Goal: Information Seeking & Learning: Learn about a topic

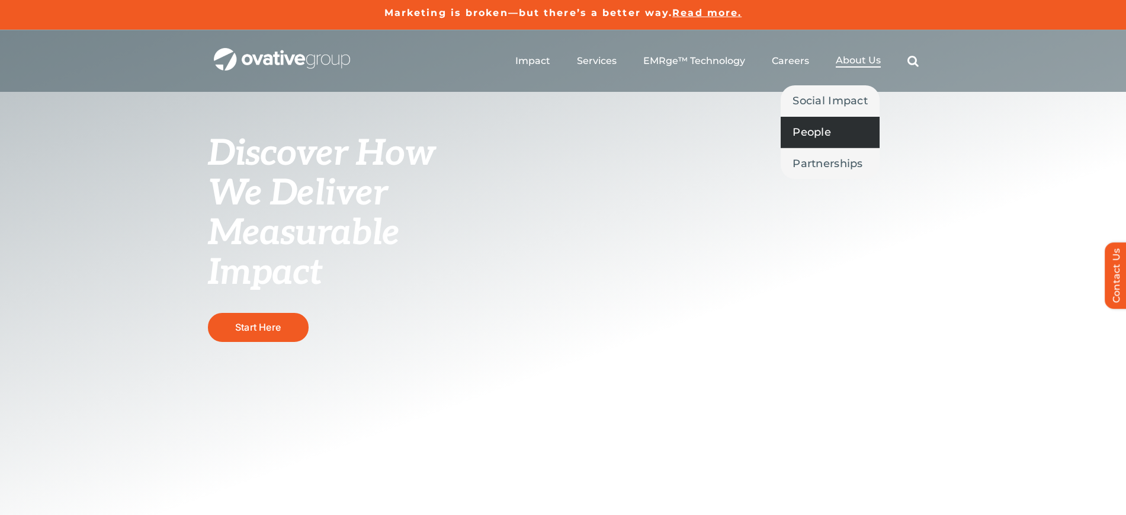
click at [819, 130] on span "People" at bounding box center [812, 132] width 39 height 17
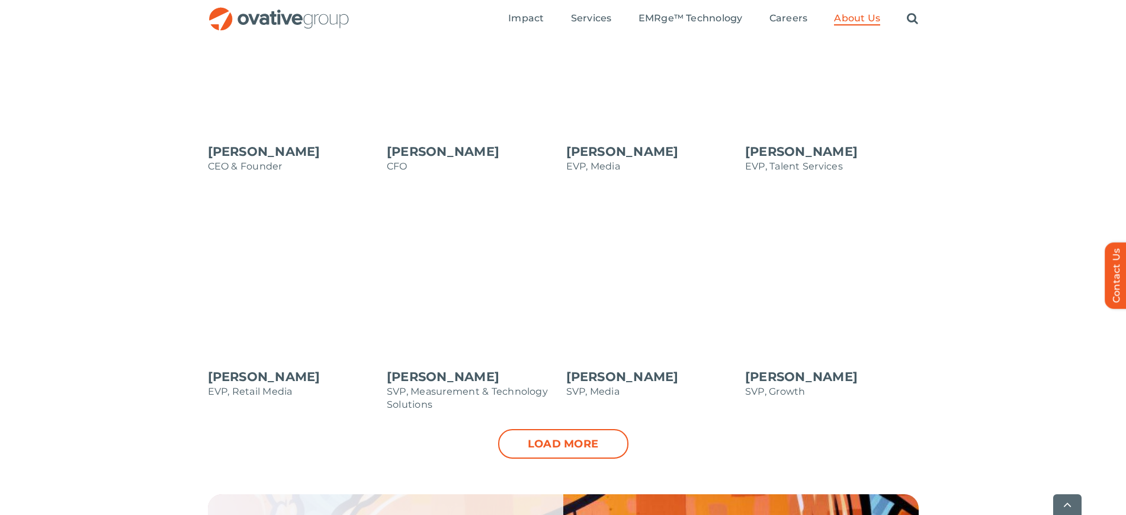
scroll to position [1112, 0]
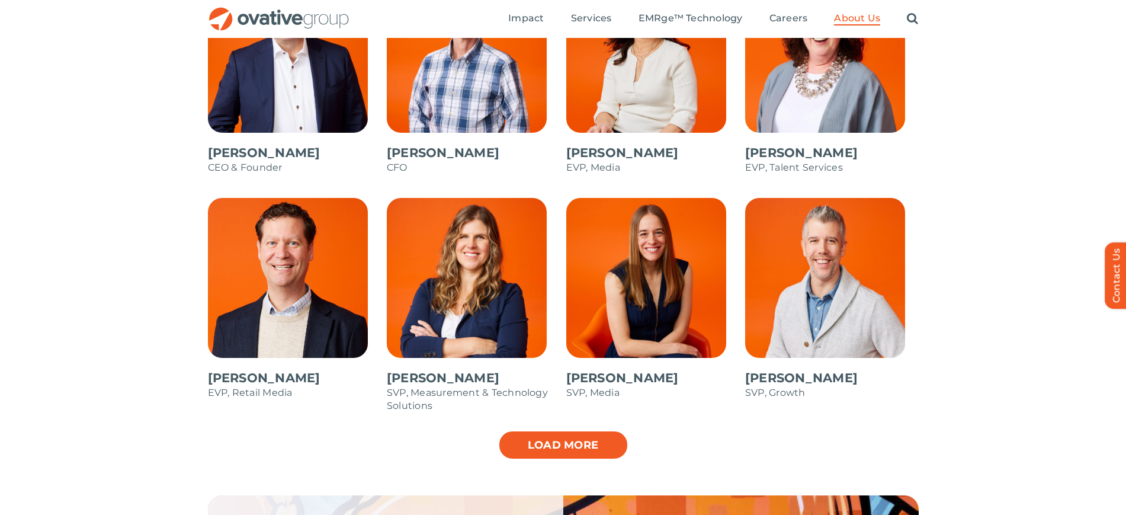
click at [574, 447] on link "Load more" at bounding box center [563, 445] width 130 height 30
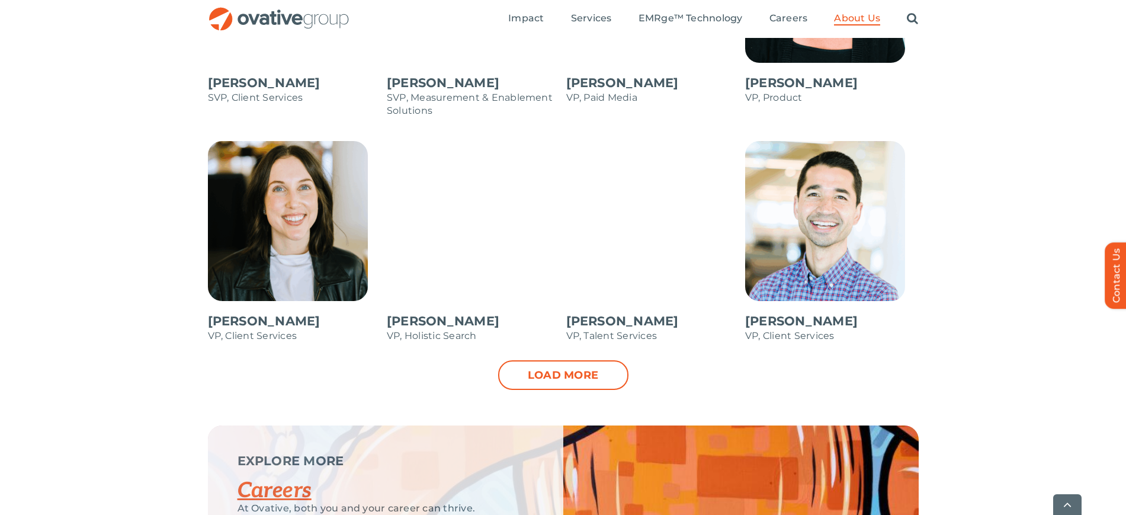
scroll to position [1644, 0]
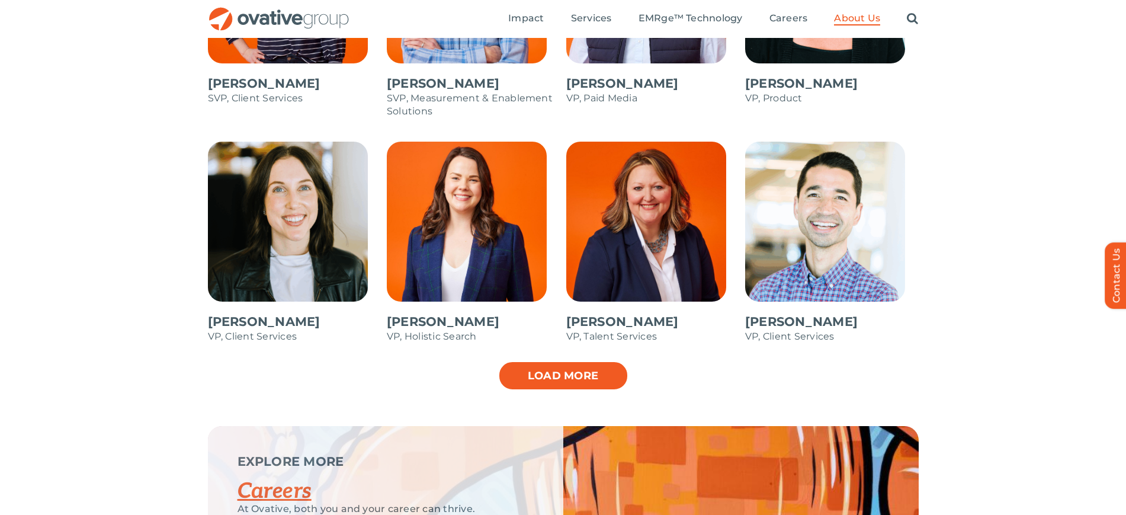
click at [579, 377] on link "Load more" at bounding box center [563, 376] width 130 height 30
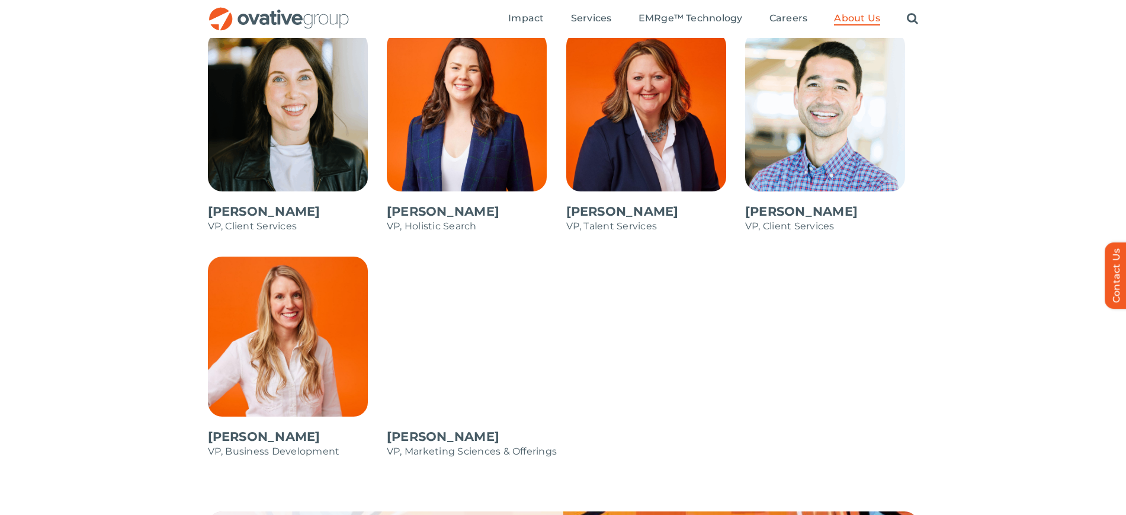
scroll to position [1734, 0]
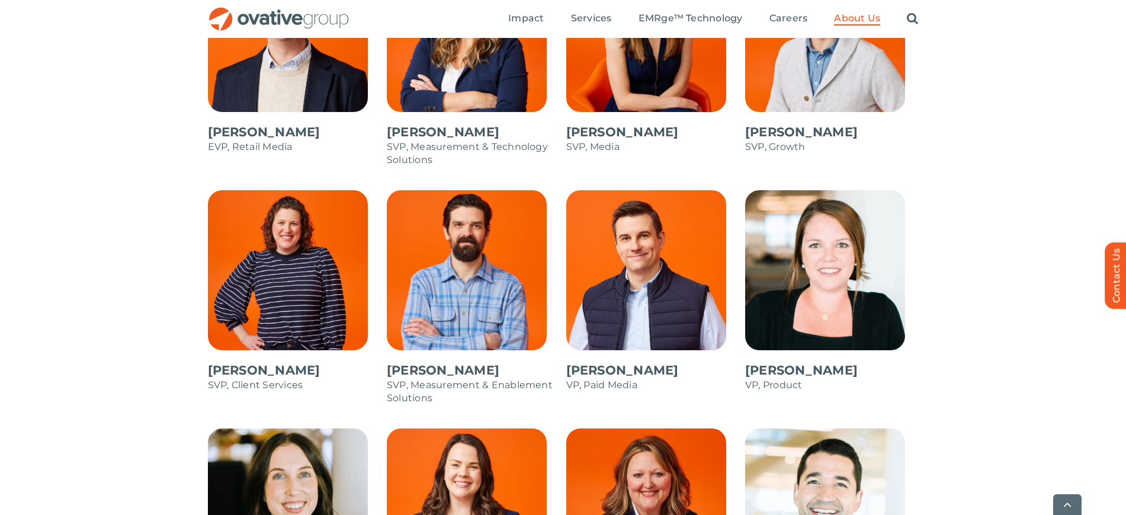
scroll to position [1368, 0]
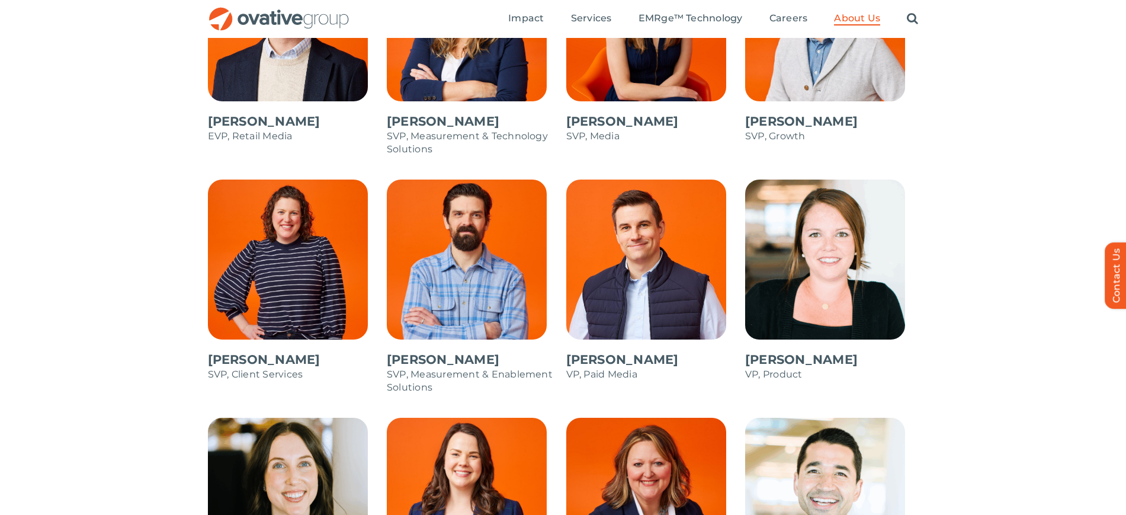
click at [463, 295] on span at bounding box center [474, 293] width 174 height 226
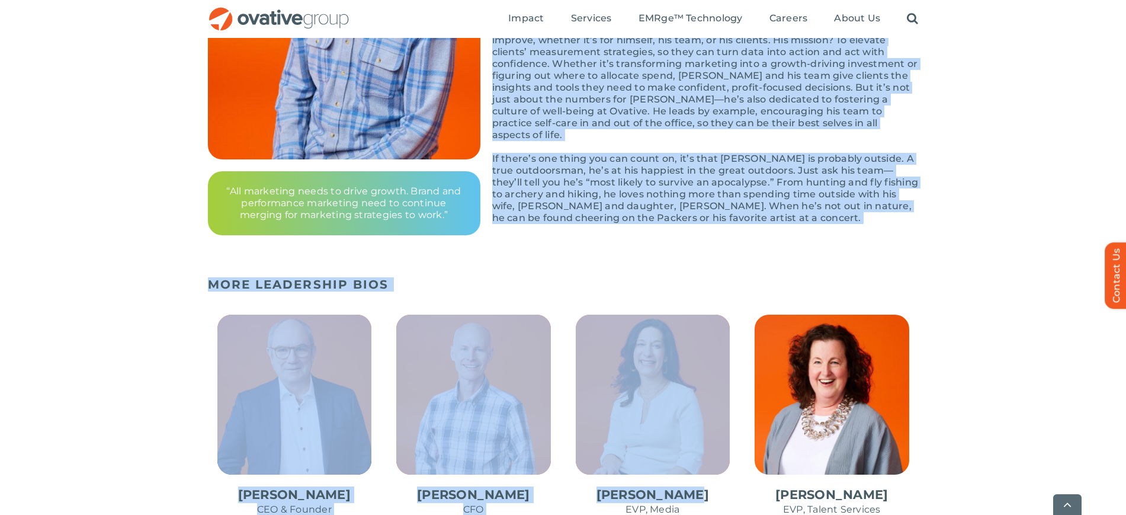
scroll to position [386, 0]
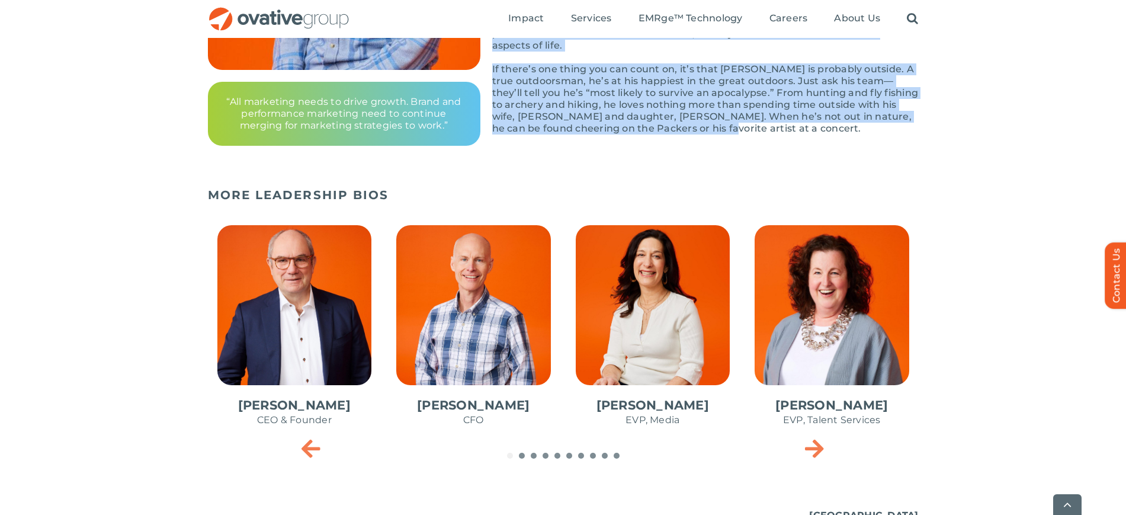
drag, startPoint x: 492, startPoint y: 157, endPoint x: 763, endPoint y: 129, distance: 272.8
copy div "Troy Neidermire SVP, Measurement & Enablement Solutions Troy is all about chall…"
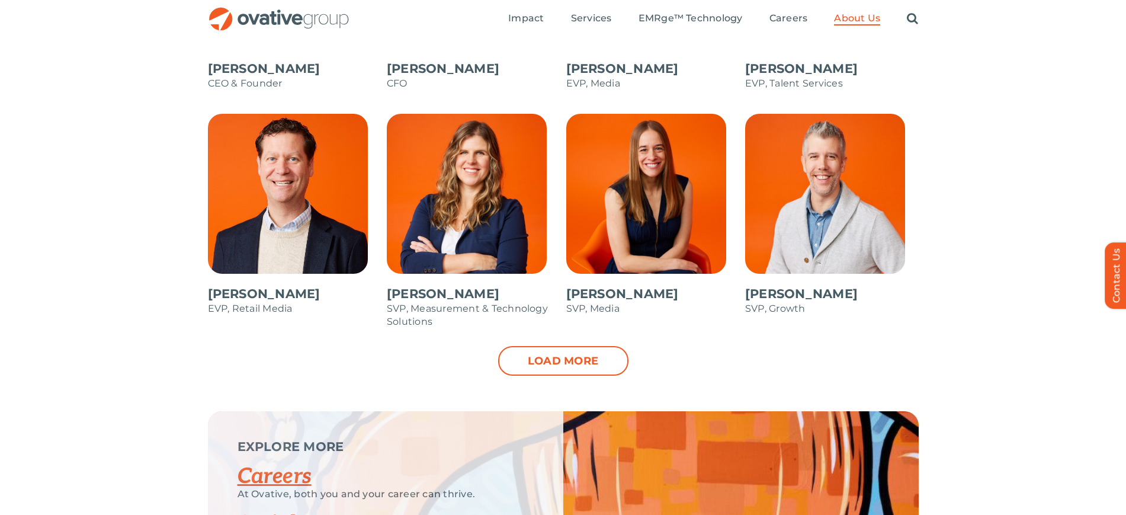
scroll to position [1197, 0]
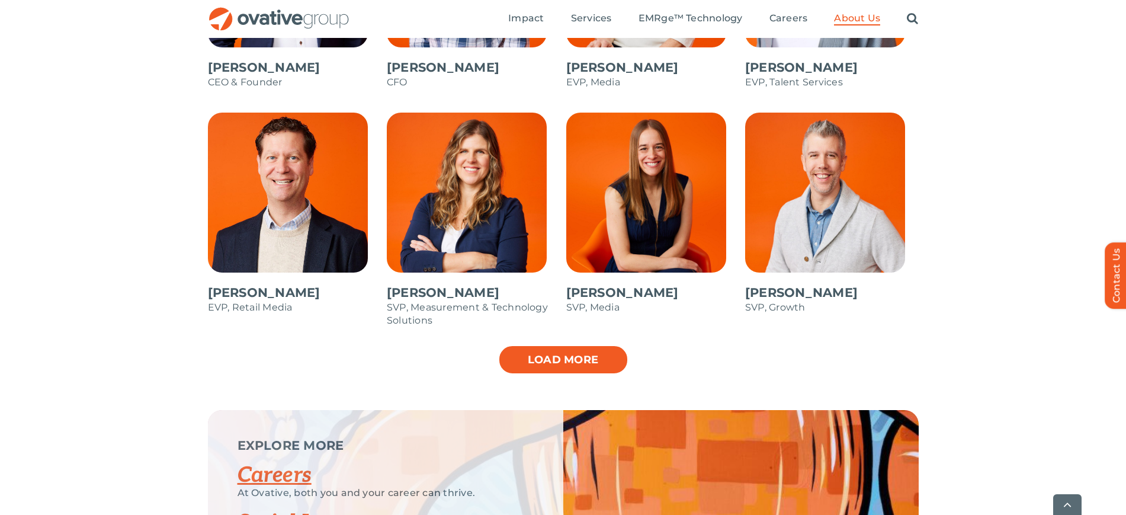
click at [559, 364] on link "Load more" at bounding box center [563, 360] width 130 height 30
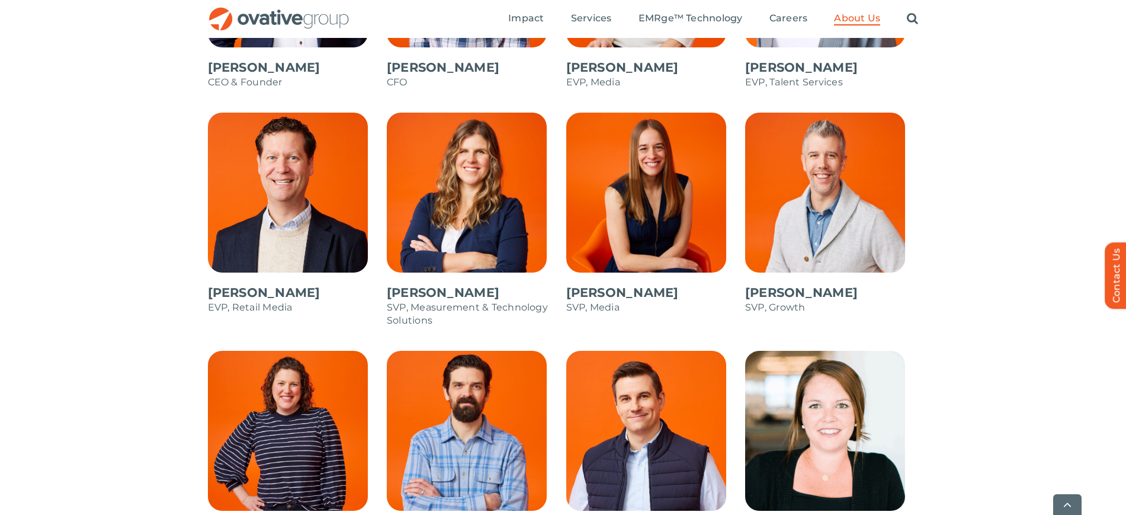
click at [293, 413] on span at bounding box center [295, 457] width 174 height 213
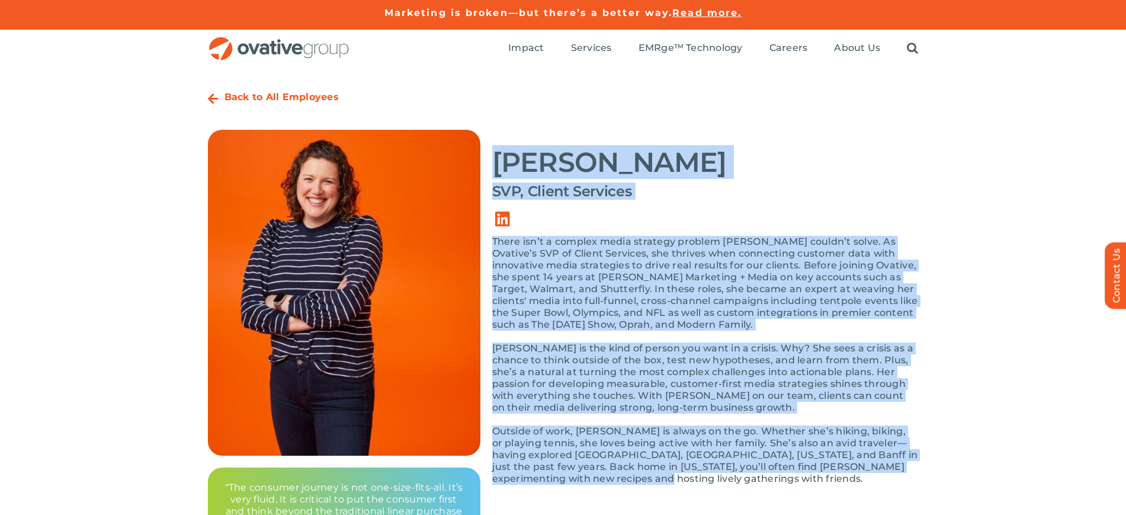
drag, startPoint x: 492, startPoint y: 156, endPoint x: 743, endPoint y: 479, distance: 409.6
click at [743, 479] on div "Shannon Kast SVP, Client Services There isn’t a complex media strategy problem …" at bounding box center [705, 313] width 427 height 367
copy div "Shannon Kast SVP, Client Services There isn’t a complex media strategy problem …"
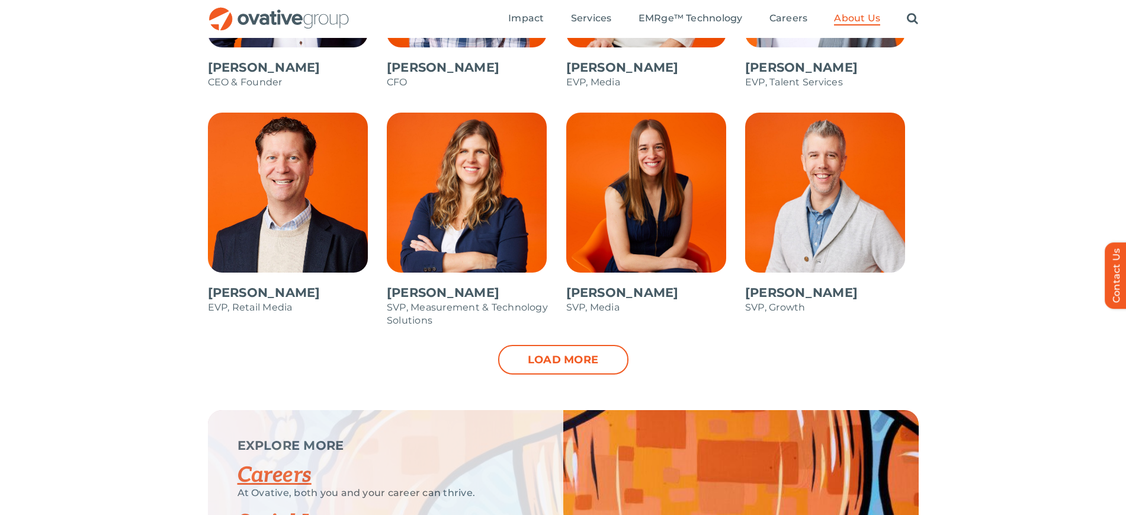
scroll to position [1136, 0]
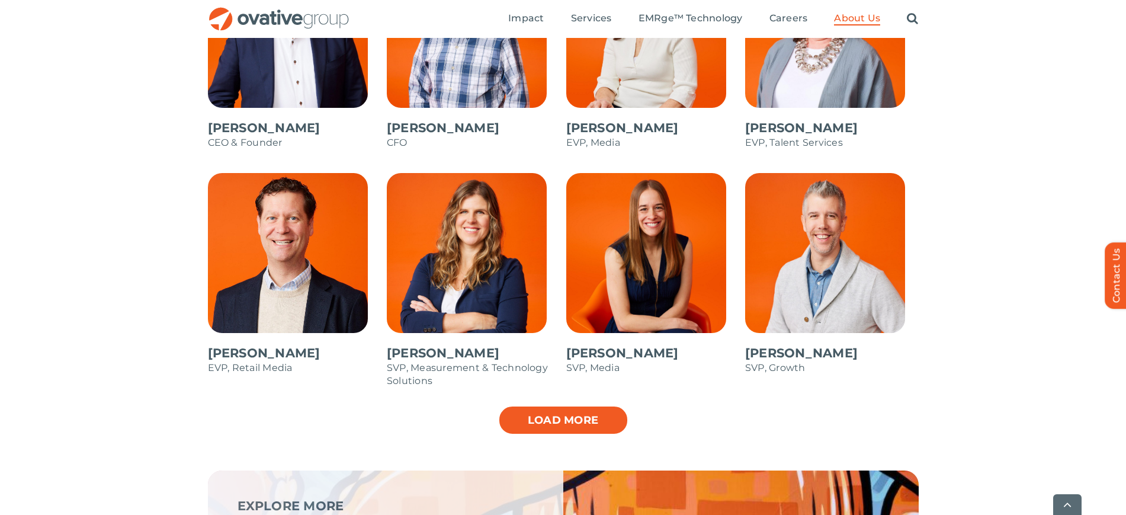
click at [543, 417] on link "Load more" at bounding box center [563, 420] width 130 height 30
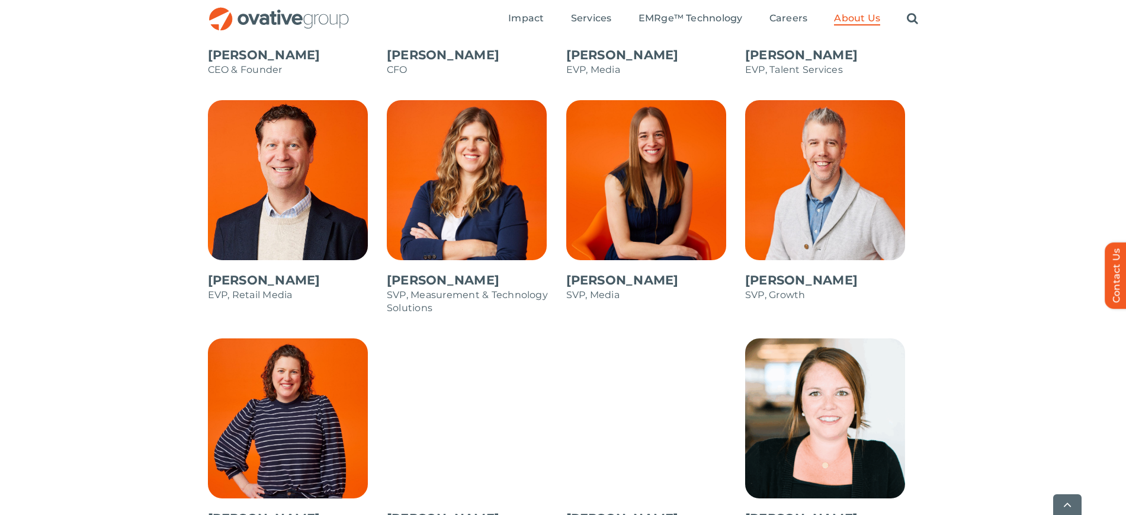
scroll to position [1209, 0]
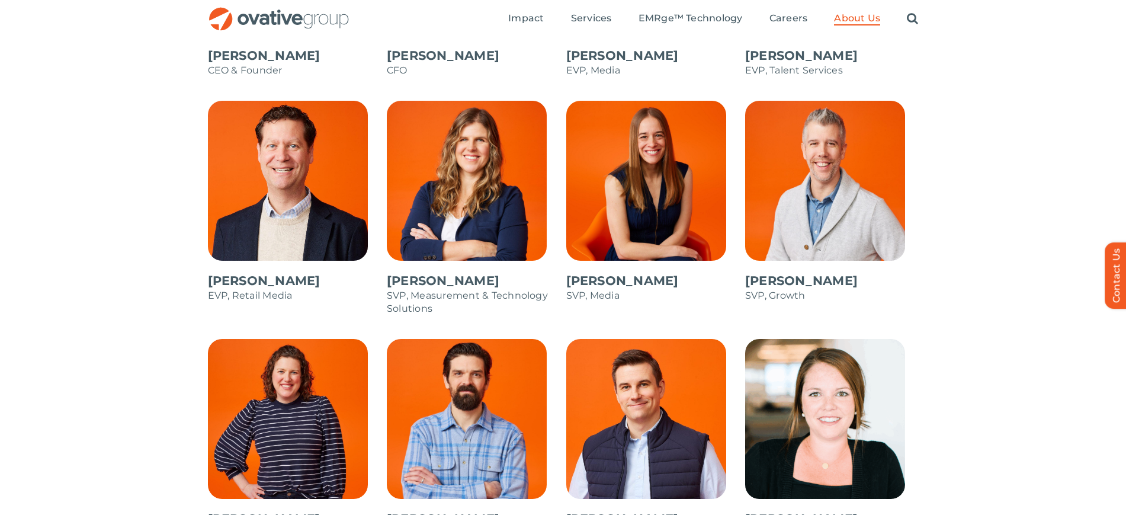
click at [847, 212] on span at bounding box center [832, 207] width 174 height 213
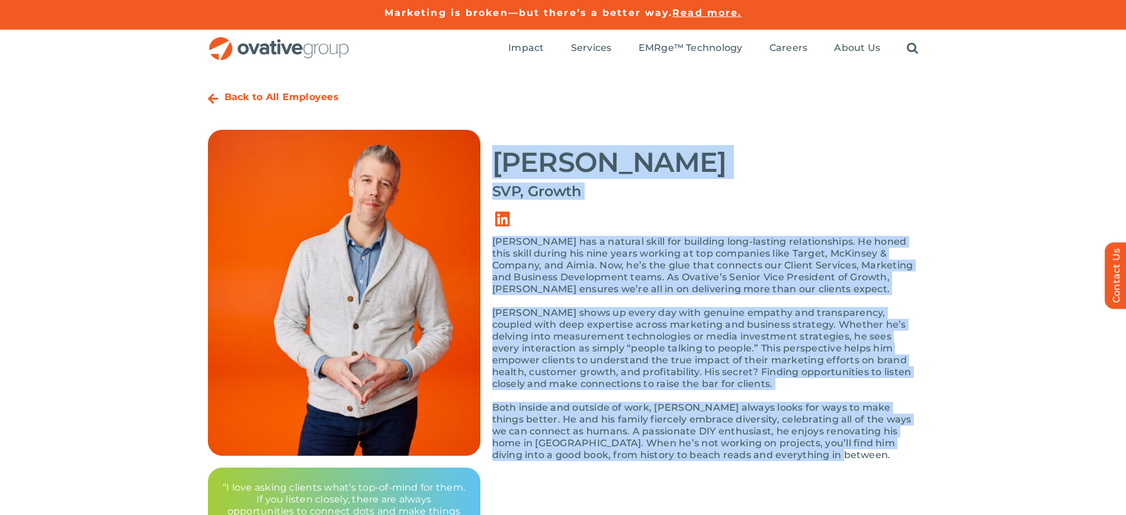
drag, startPoint x: 492, startPoint y: 160, endPoint x: 915, endPoint y: 473, distance: 526.2
click at [915, 473] on div "Back to All Employees Jesse Grittner SVP, Growth “I love asking clients what’s …" at bounding box center [563, 314] width 711 height 458
copy div "Jesse Grittner SVP, Growth Jesse has a natural skill for building long-lasting …"
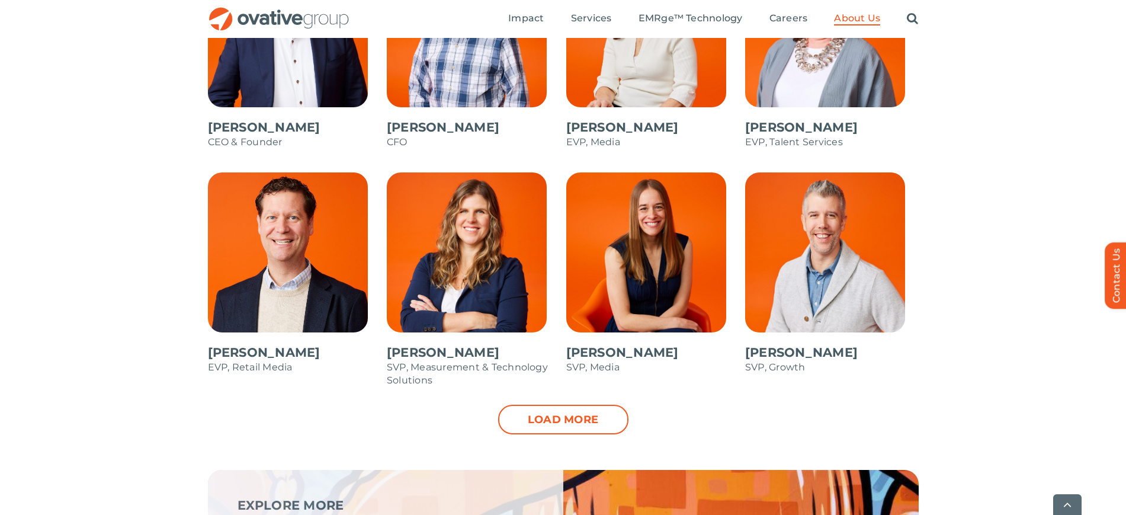
scroll to position [1138, 0]
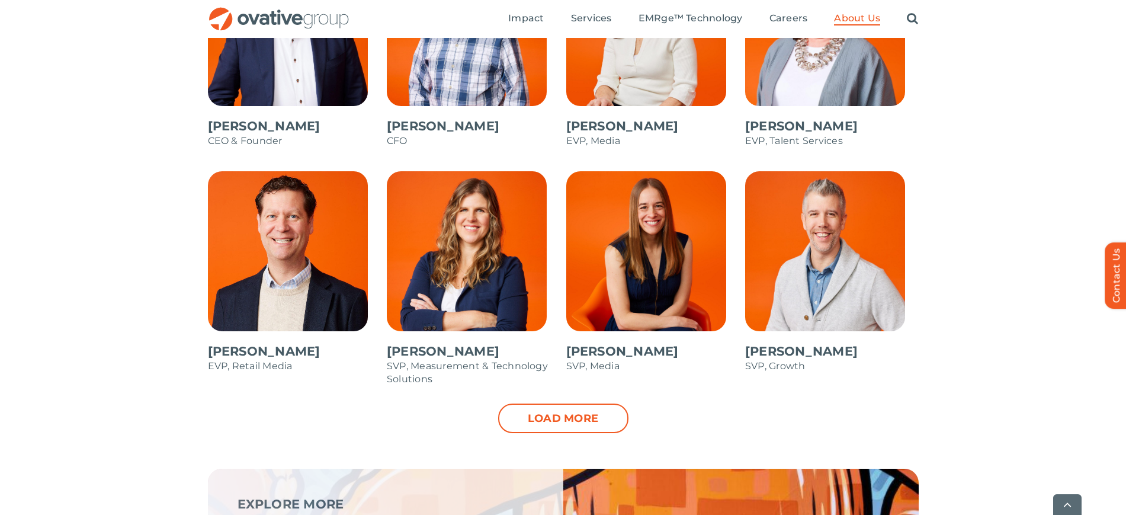
click at [693, 266] on span at bounding box center [653, 277] width 174 height 213
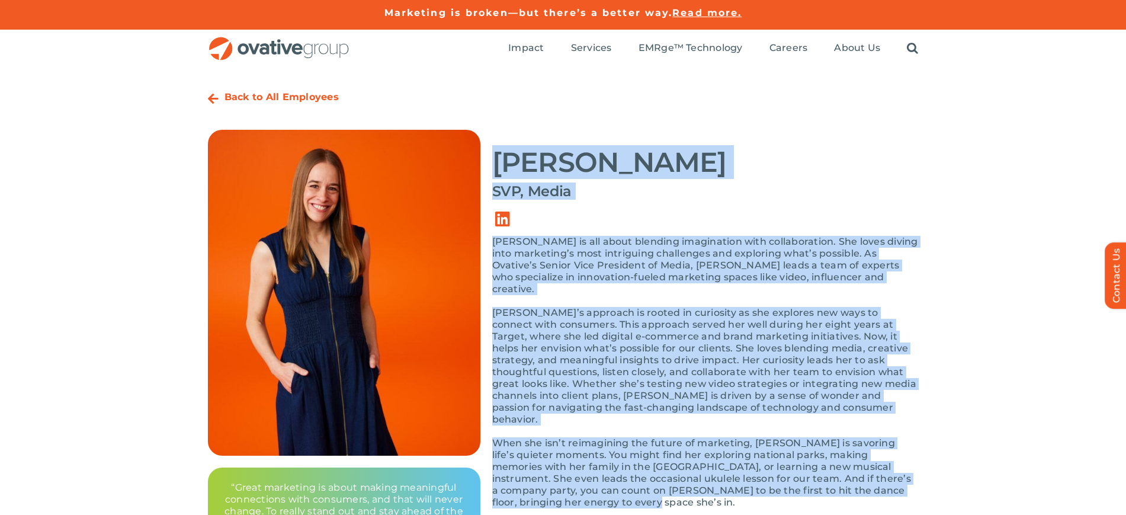
drag, startPoint x: 497, startPoint y: 153, endPoint x: 574, endPoint y: 481, distance: 336.6
click at [574, 481] on div "[PERSON_NAME] SVP, Media [PERSON_NAME] is all about blending imagination with c…" at bounding box center [705, 325] width 427 height 390
copy div "Dianne Anderson SVP, Media Dianne is all about blending imagination with collab…"
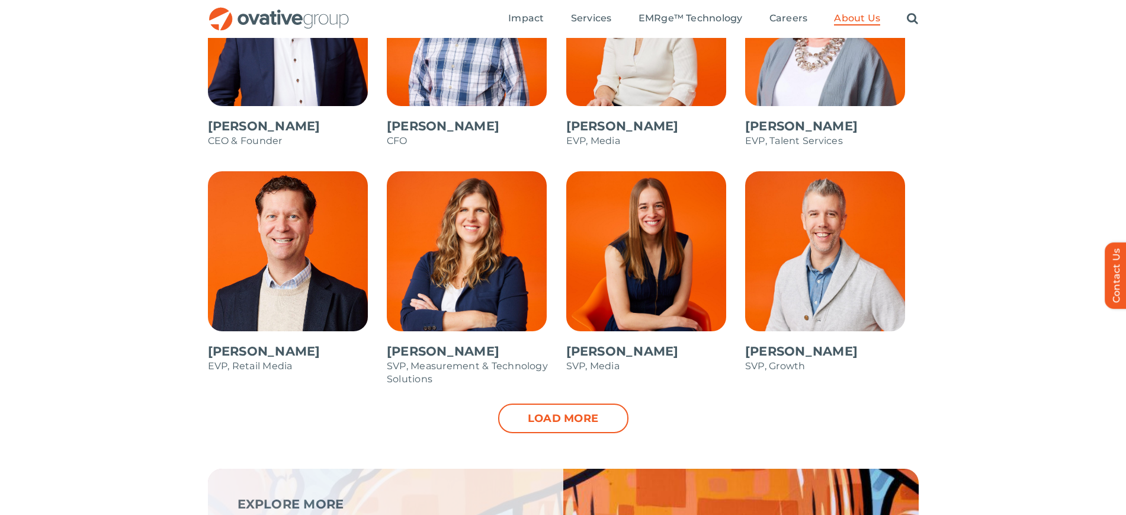
click at [385, 186] on li "Beth McKigney SVP, Measurement & Technology Solutions" at bounding box center [474, 284] width 180 height 238
click at [427, 207] on span at bounding box center [474, 284] width 174 height 226
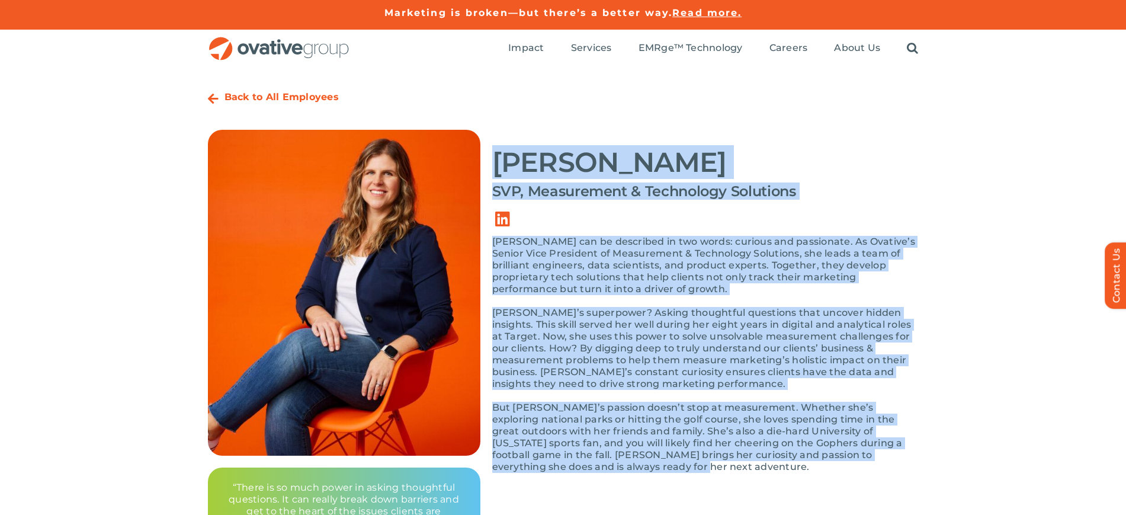
drag, startPoint x: 494, startPoint y: 164, endPoint x: 598, endPoint y: 468, distance: 321.4
click at [598, 468] on div "Beth McKigney SVP, Measurement & Technology Solutions Beth can be described in …" at bounding box center [705, 307] width 427 height 355
copy div "Beth McKigney SVP, Measurement & Technology Solutions Beth can be described in …"
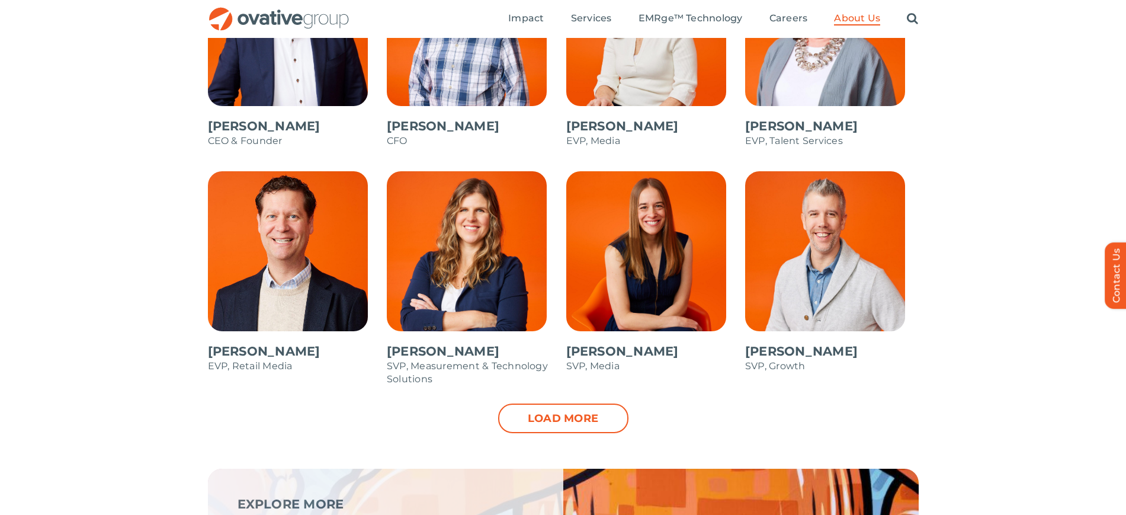
click at [280, 264] on span at bounding box center [295, 277] width 174 height 213
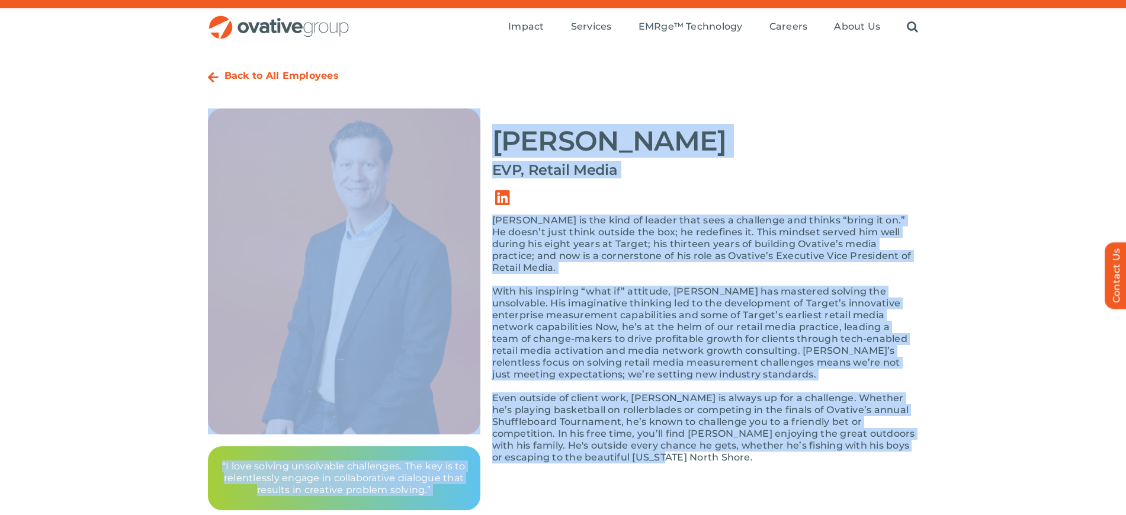
scroll to position [41, 0]
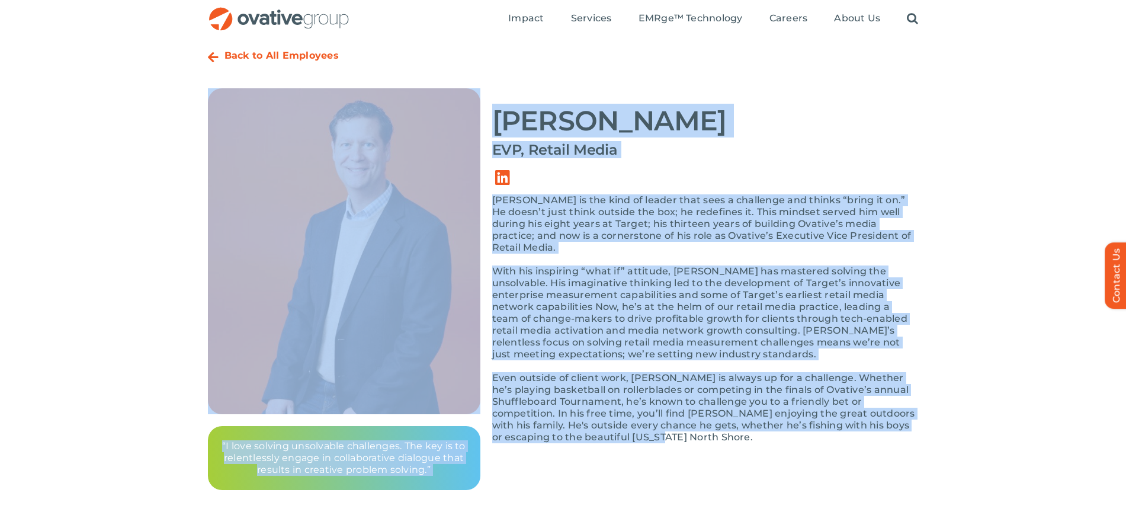
drag, startPoint x: 491, startPoint y: 161, endPoint x: 638, endPoint y: 433, distance: 309.9
click at [638, 433] on div "Back to All Employees [PERSON_NAME] EVP, Retail Media “I love solving unsolvabl…" at bounding box center [563, 267] width 711 height 446
click at [638, 433] on div "Steve is the kind of leader that sees a challenge and thinks “bring it on.” He …" at bounding box center [705, 324] width 427 height 261
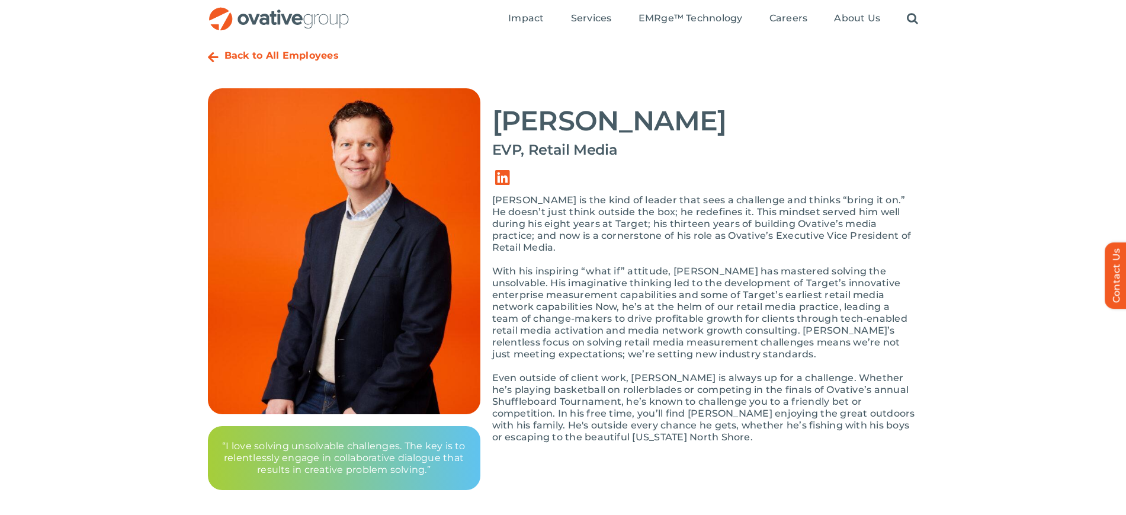
click at [606, 415] on p "Even outside of client work, Steve is always up for a challenge. Whether he’s p…" at bounding box center [705, 407] width 427 height 71
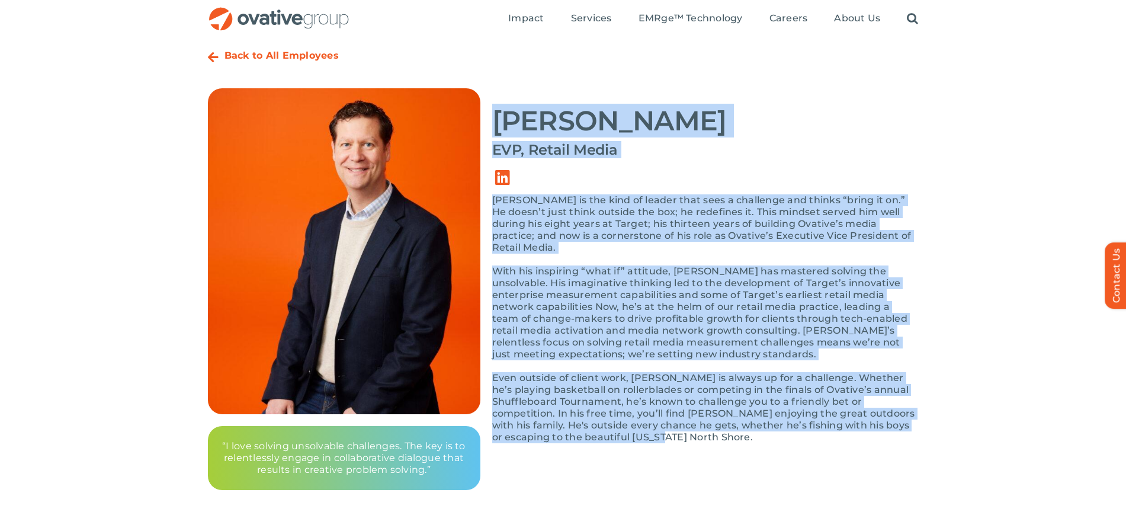
drag, startPoint x: 614, startPoint y: 425, endPoint x: 497, endPoint y: 128, distance: 319.0
click at [497, 128] on div "Steve Baxter EVP, Retail Media Steve is the kind of leader that sees a challeng…" at bounding box center [705, 271] width 427 height 367
copy div "Steve Baxter EVP, Retail Media Steve is the kind of leader that sees a challeng…"
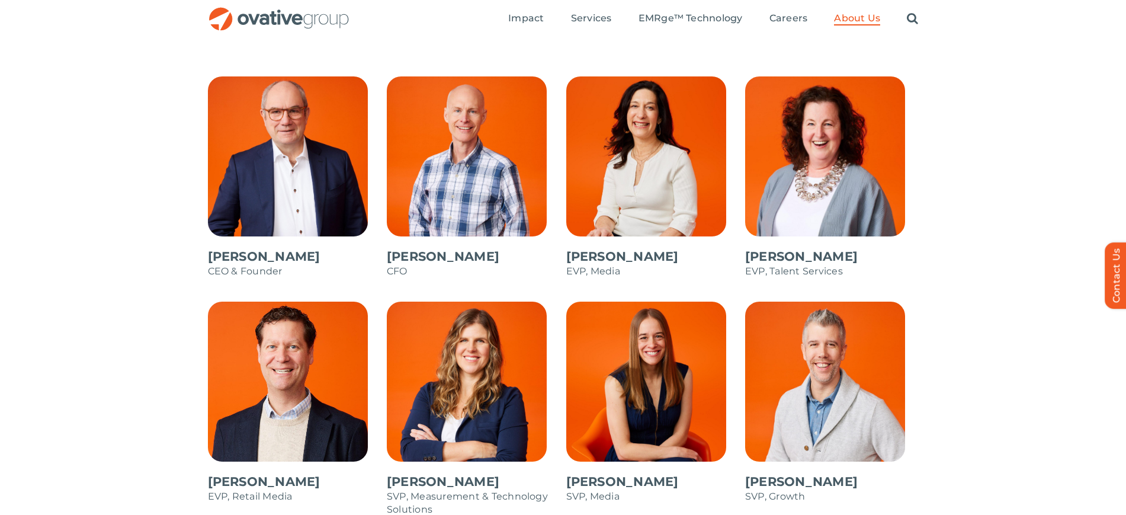
scroll to position [1001, 0]
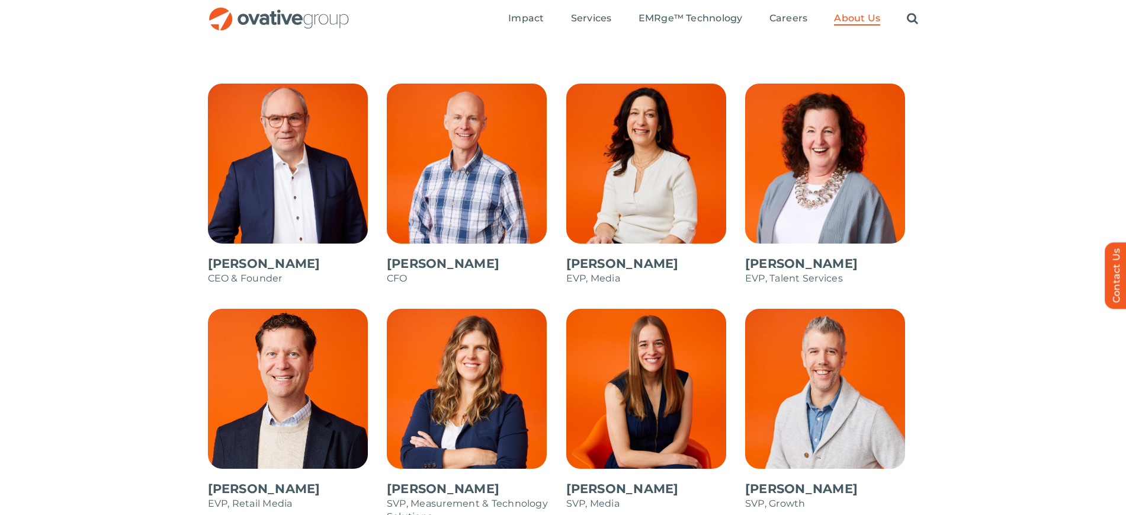
click at [808, 191] on span at bounding box center [832, 190] width 174 height 213
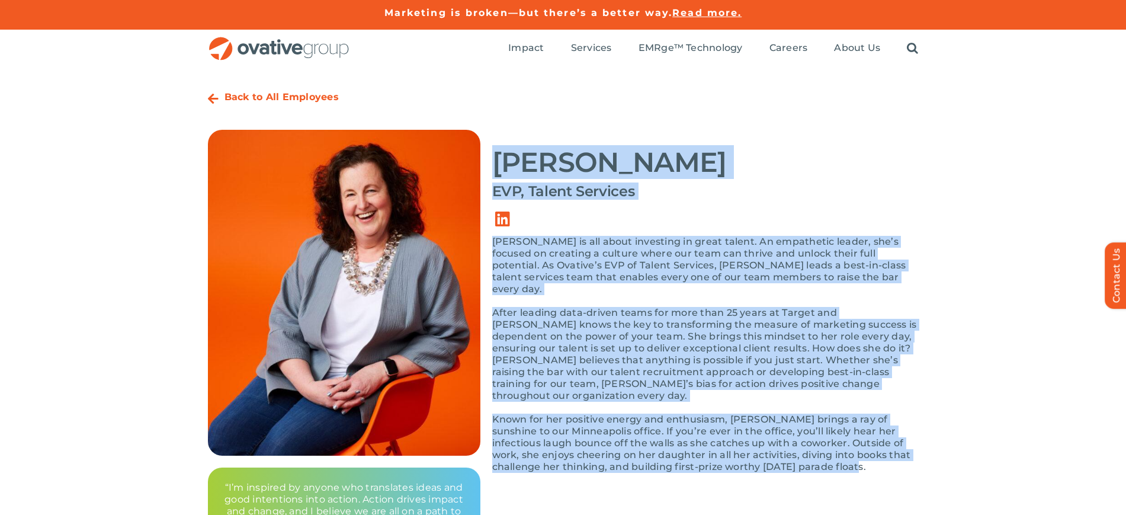
drag, startPoint x: 497, startPoint y: 149, endPoint x: 857, endPoint y: 466, distance: 480.3
click at [857, 466] on div "Bonnie Gross EVP, Talent Services Bonnie is all about investing in great talent…" at bounding box center [705, 307] width 427 height 355
copy div "Bonnie Gross EVP, Talent Services Bonnie is all about investing in great talent…"
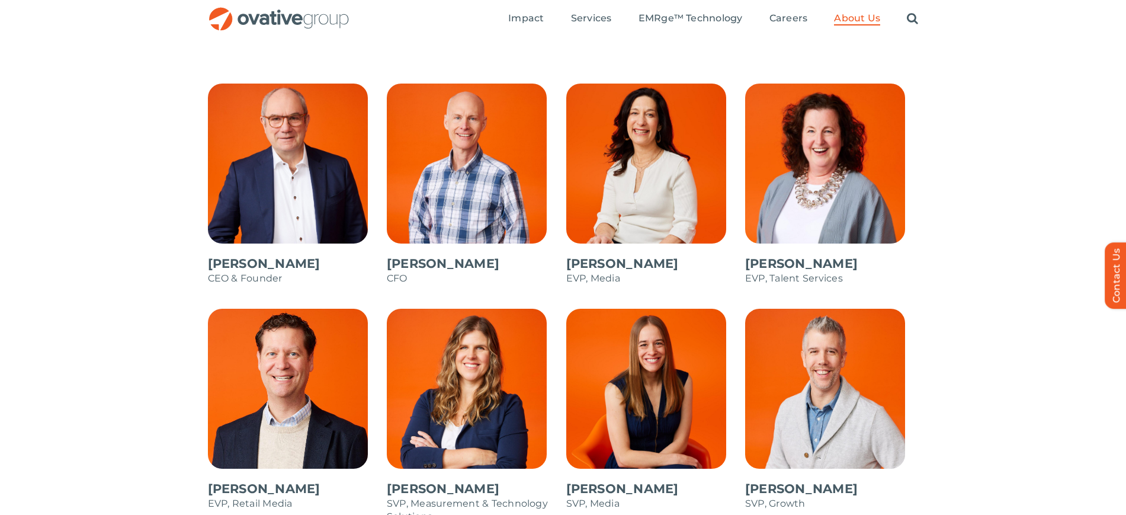
click at [647, 145] on span at bounding box center [653, 190] width 174 height 213
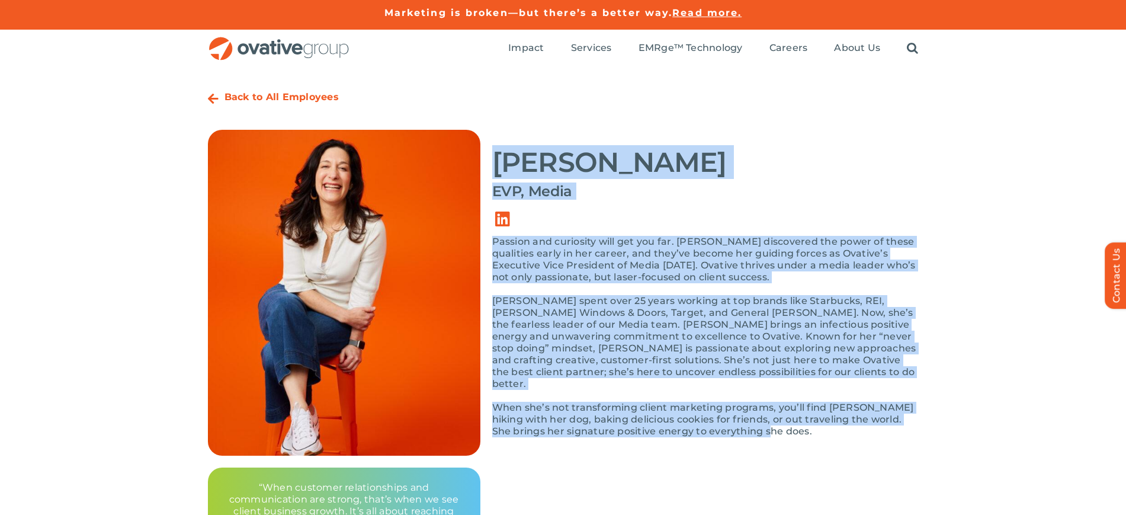
drag, startPoint x: 492, startPoint y: 161, endPoint x: 792, endPoint y: 441, distance: 410.8
click at [792, 441] on div "Back to All Employees Annie Zipfel EVP, Media “When customer relationships and …" at bounding box center [563, 320] width 711 height 470
copy div "Annie Zipfel EVP, Media Passion and curiosity will get you far. Annie discovere…"
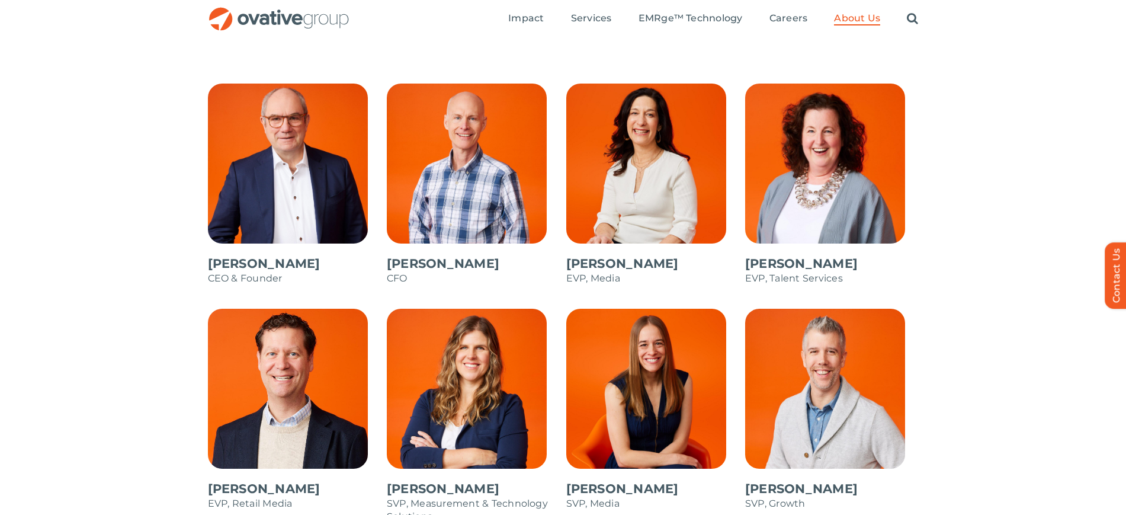
click at [511, 183] on span at bounding box center [474, 190] width 174 height 213
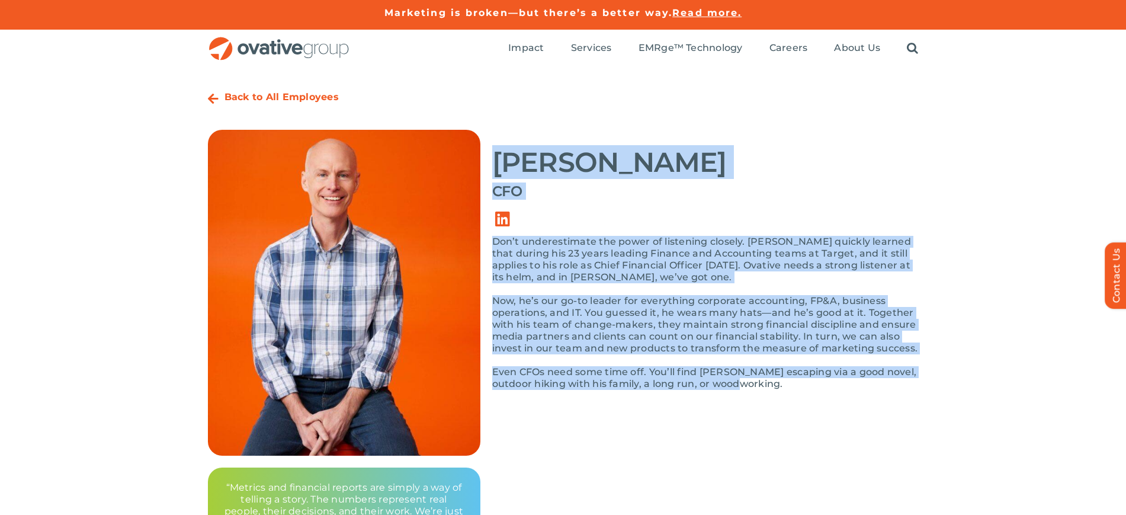
drag, startPoint x: 495, startPoint y: 156, endPoint x: 866, endPoint y: 417, distance: 453.9
click at [866, 417] on div "Back to All Employees [PERSON_NAME] CFO “Metrics and financial reports are simp…" at bounding box center [563, 314] width 711 height 458
copy div "[PERSON_NAME] CFO Don’t underestimate the power of listening closely. [PERSON_N…"
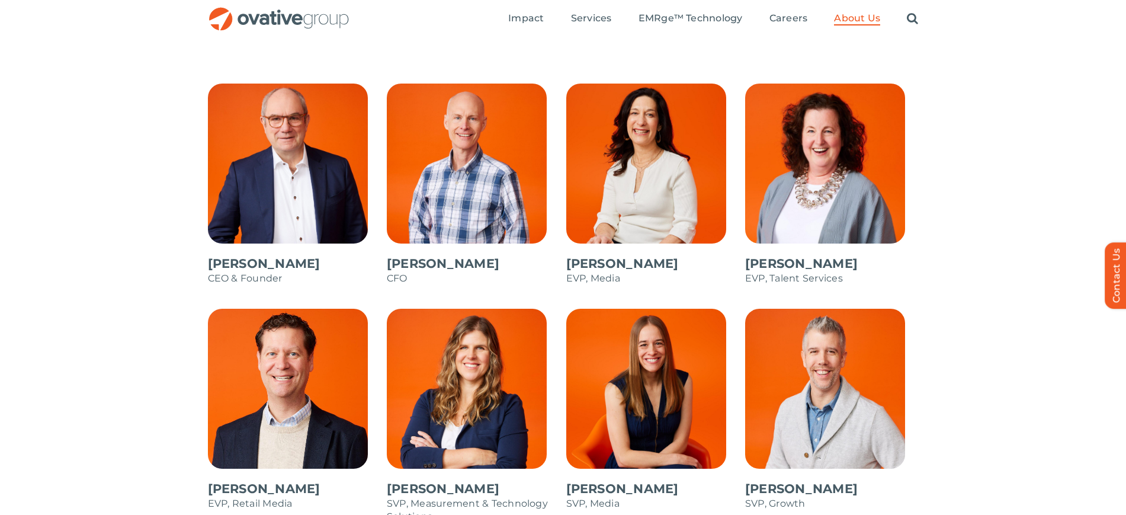
click at [313, 189] on span at bounding box center [295, 190] width 174 height 213
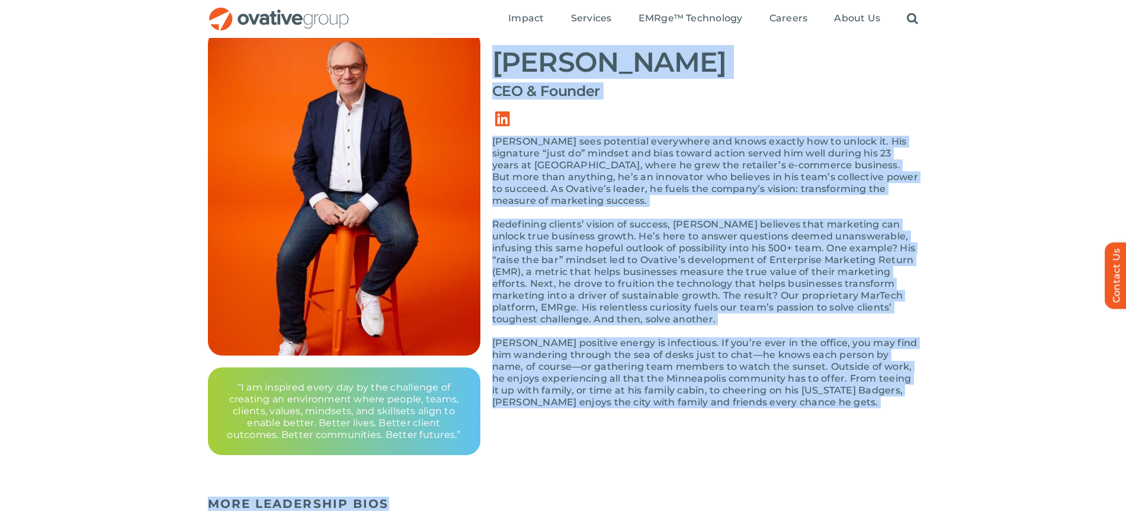
scroll to position [113, 0]
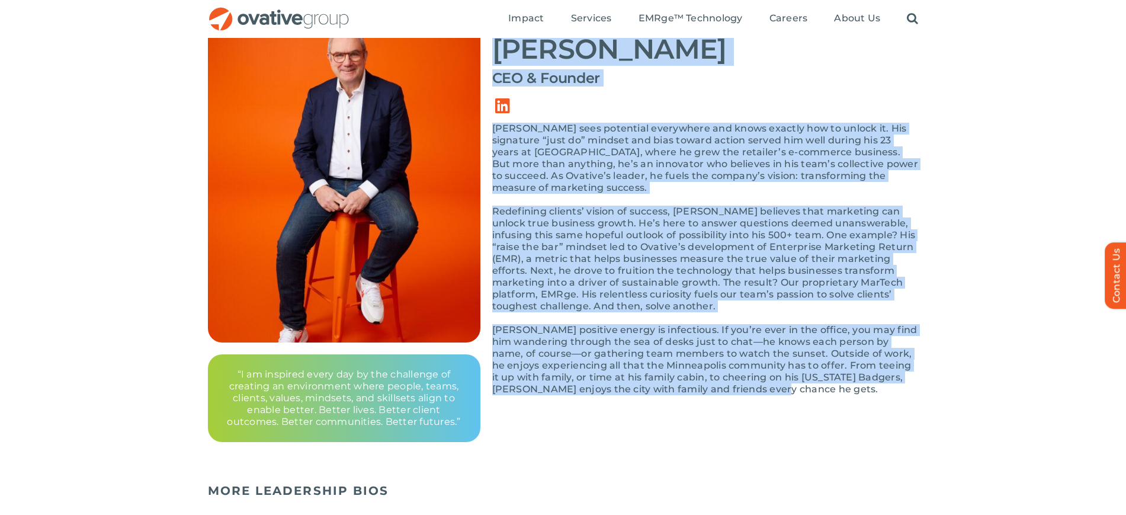
drag, startPoint x: 500, startPoint y: 138, endPoint x: 792, endPoint y: 377, distance: 377.8
click at [792, 377] on div "[PERSON_NAME]  CEO & Founder [PERSON_NAME] sees potential everywhere and knows …" at bounding box center [705, 212] width 427 height 390
copy div "Lore Ipsumdol  SIT & Ametcon Adip elit seddoeius temporinci utl etdol magnaal e…"
